Goal: Navigation & Orientation: Locate item on page

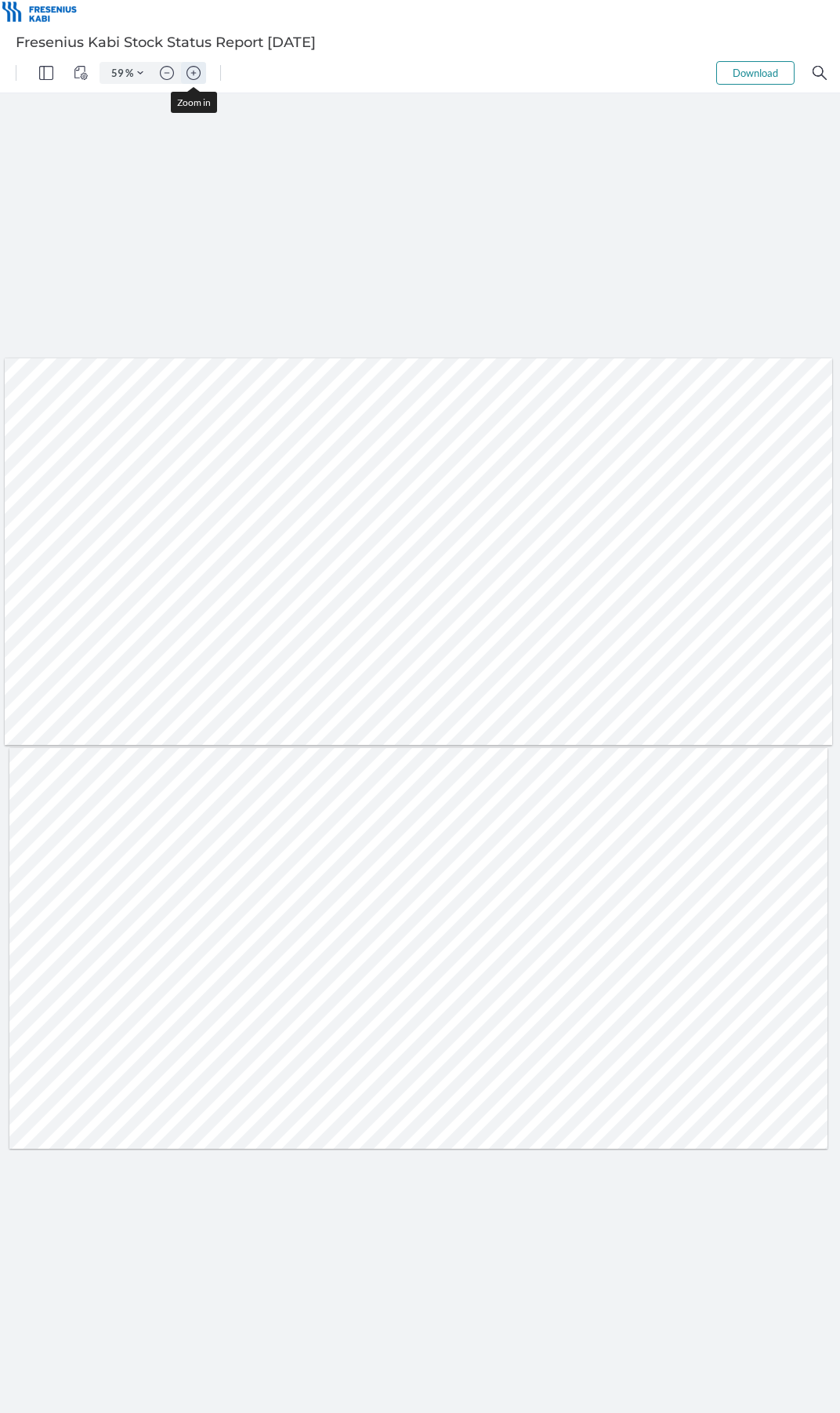
click at [193, 72] on img "Zoom in" at bounding box center [193, 73] width 14 height 14
type input "66"
type input "2"
click at [193, 72] on img "Zoom in" at bounding box center [193, 73] width 14 height 14
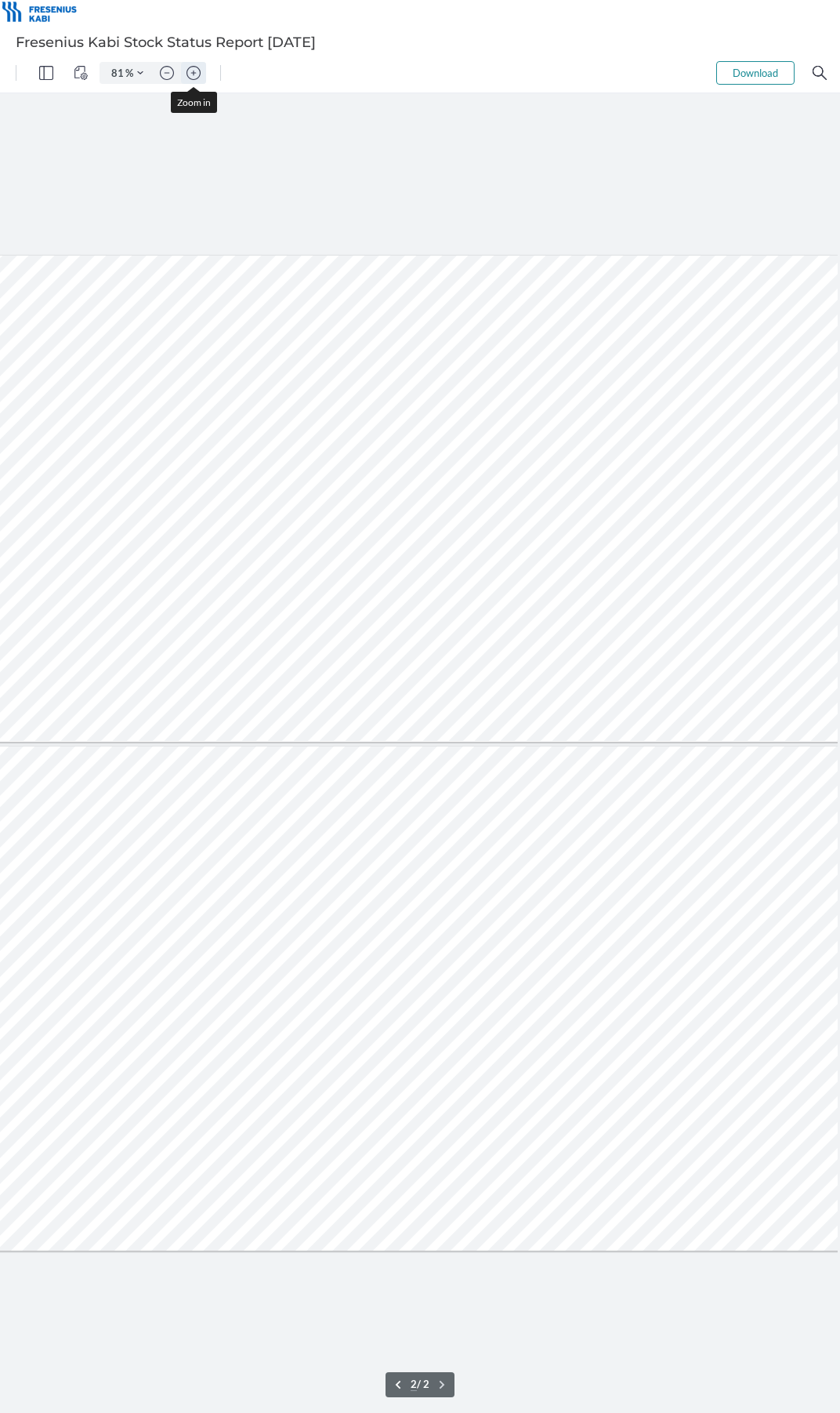
scroll to position [0, 157]
click at [193, 72] on img "Zoom in" at bounding box center [193, 73] width 14 height 14
type input "106"
type input "1"
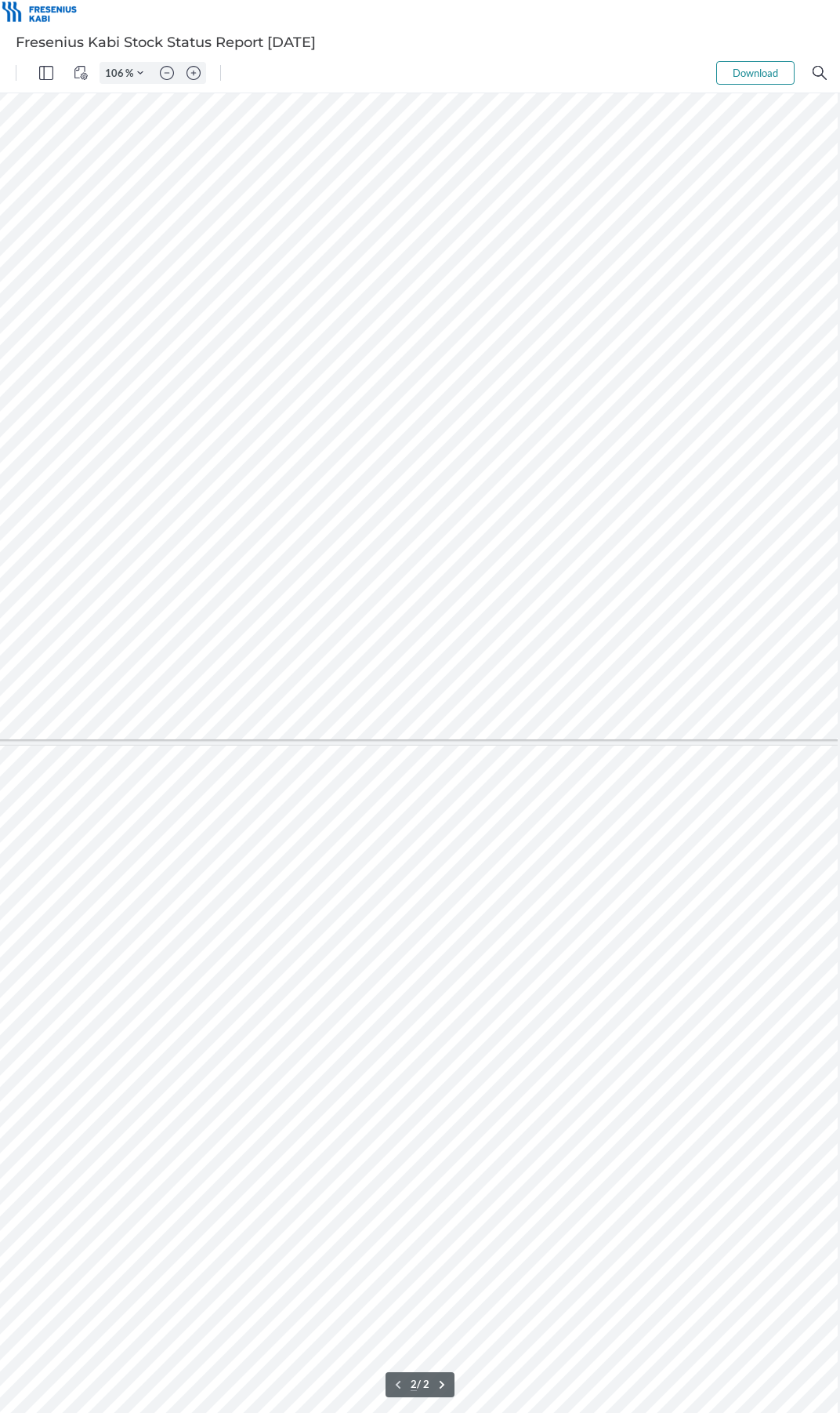
scroll to position [58, 0]
click at [191, 74] on img "Zoom in" at bounding box center [193, 73] width 14 height 14
type input "66"
type input "2"
click at [192, 76] on img "Zoom in" at bounding box center [193, 73] width 14 height 14
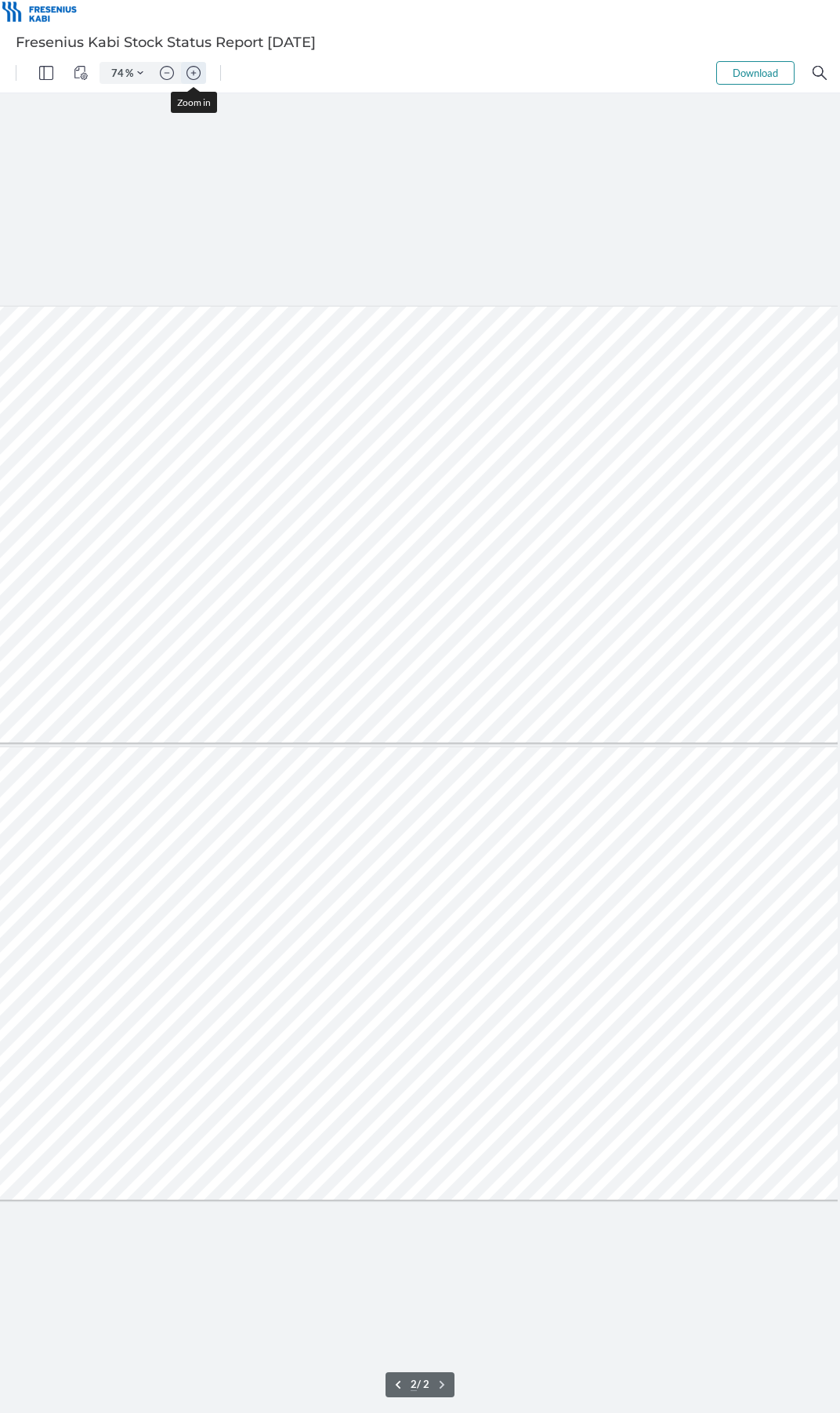
scroll to position [0, 104]
click at [194, 67] on img "Zoom in" at bounding box center [193, 73] width 14 height 14
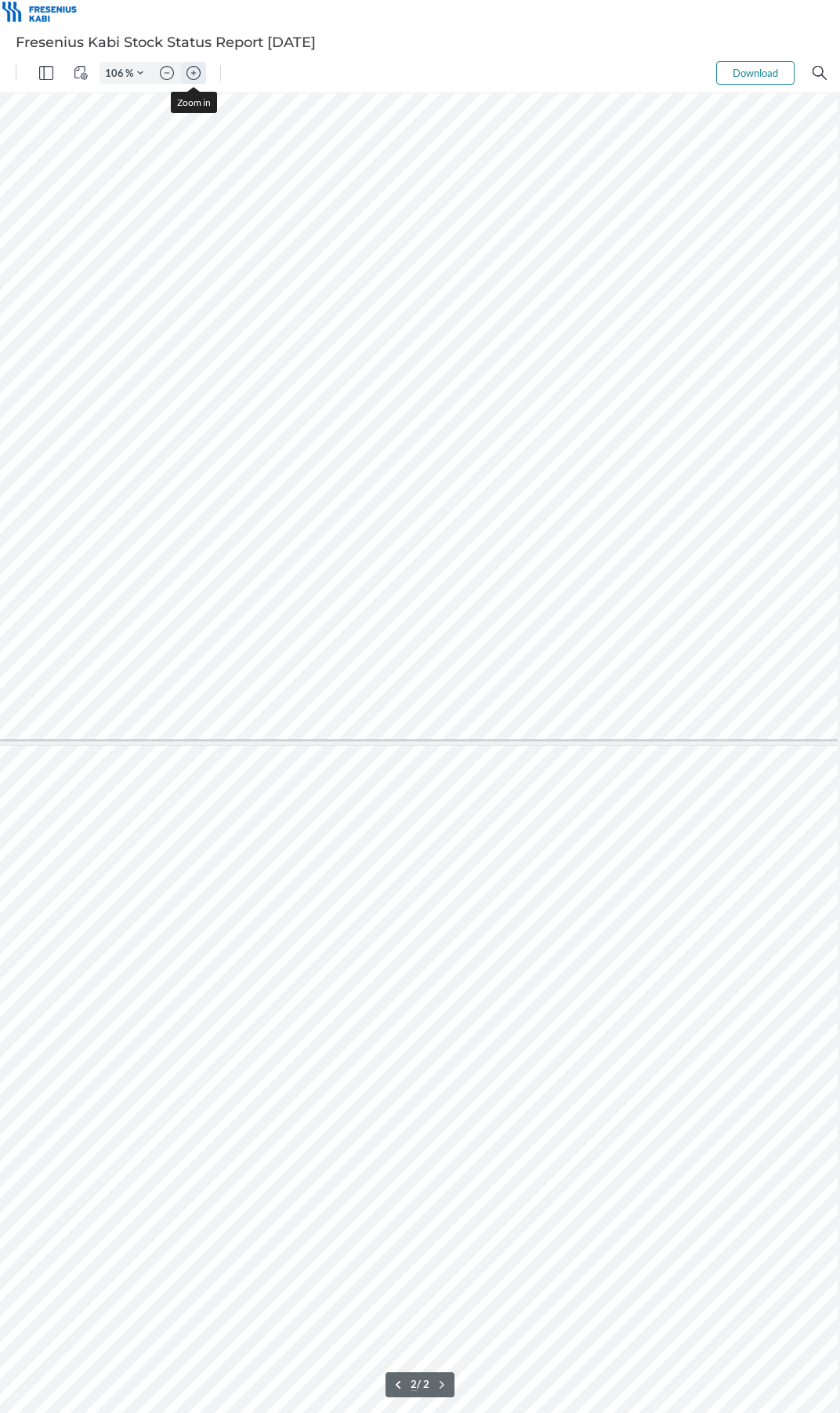
click at [194, 67] on img "Zoom in" at bounding box center [193, 73] width 14 height 14
type input "131"
type input "1"
